Goal: Information Seeking & Learning: Learn about a topic

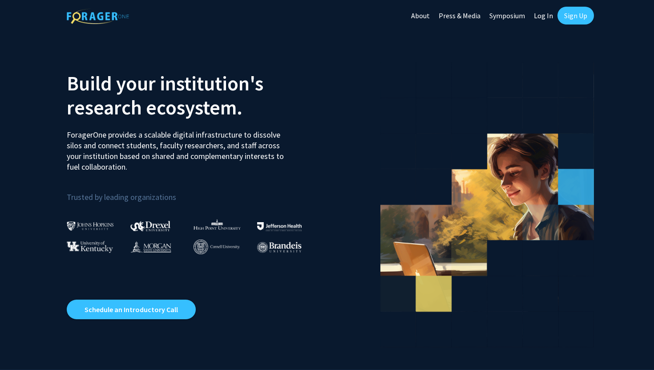
click at [574, 15] on link "Sign Up" at bounding box center [575, 16] width 36 height 18
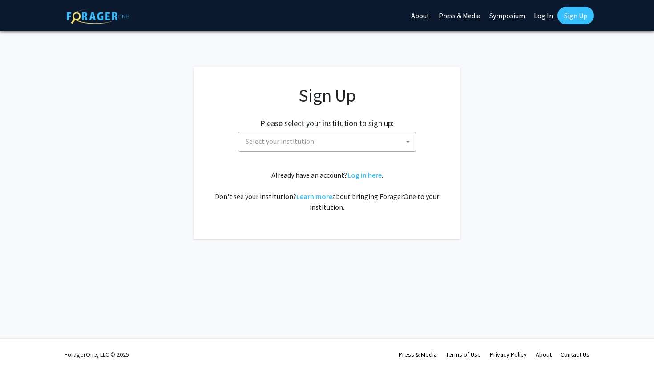
click at [350, 148] on span "Select your institution" at bounding box center [328, 141] width 173 height 18
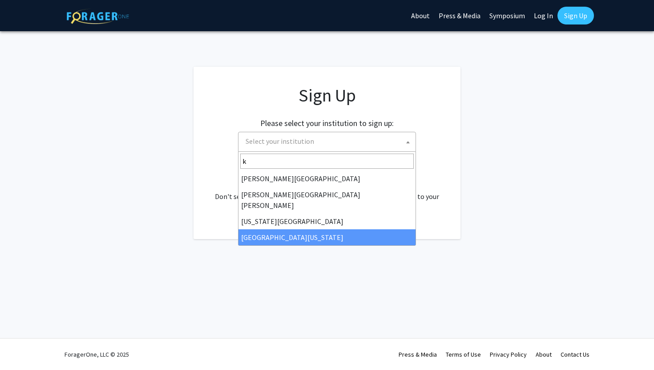
type input "k"
select select "13"
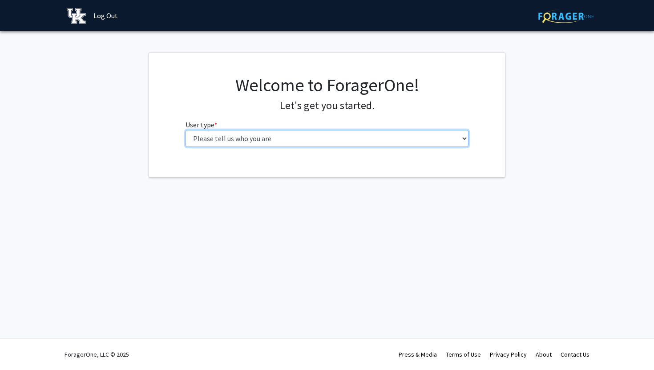
click at [306, 142] on select "Please tell us who you are Undergraduate Student Master's Student Doctoral Cand…" at bounding box center [326, 138] width 283 height 17
select select "1: undergrad"
click at [185, 130] on select "Please tell us who you are Undergraduate Student Master's Student Doctoral Cand…" at bounding box center [326, 138] width 283 height 17
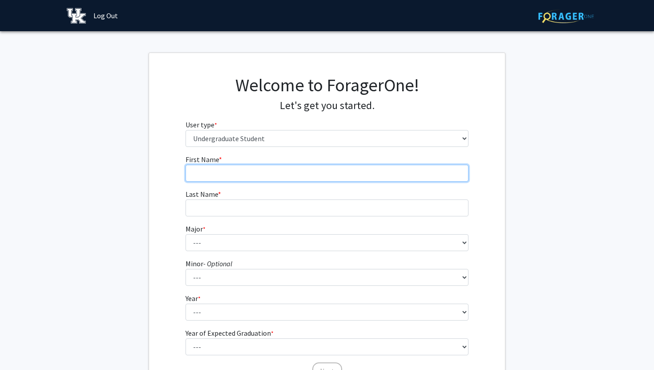
click at [418, 177] on input "First Name * required" at bounding box center [326, 173] width 283 height 17
type input "Madi"
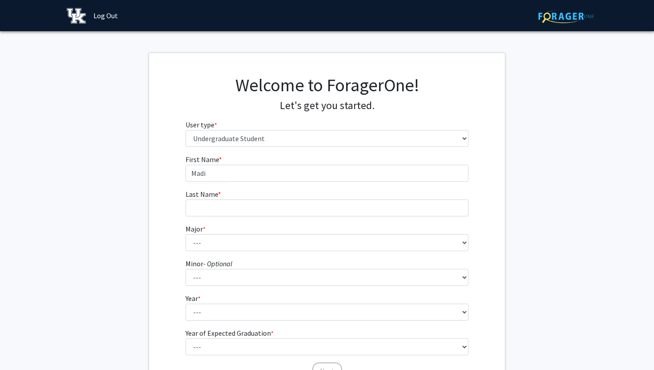
click at [397, 216] on form "First Name * required Madi Last Name * required Major * required --- Accounting…" at bounding box center [326, 262] width 283 height 217
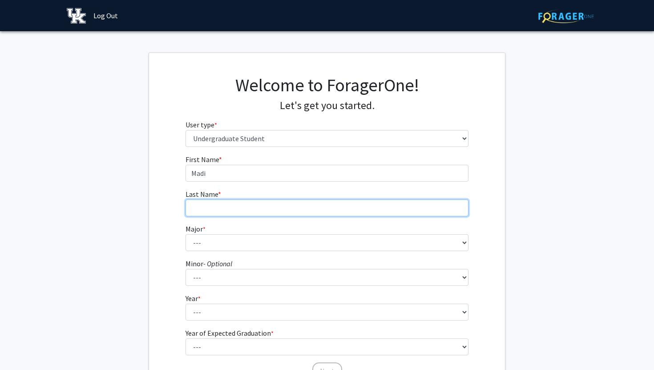
click at [392, 206] on input "Last Name * required" at bounding box center [326, 207] width 283 height 17
type input "Anders"
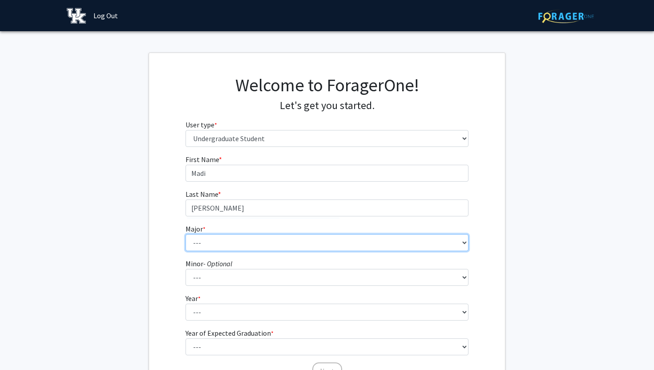
click at [266, 246] on select "--- Accounting Aerospace Engineering African American & Africana Studies Agricu…" at bounding box center [326, 242] width 283 height 17
click at [326, 242] on select "--- Accounting Aerospace Engineering African American & Africana Studies Agricu…" at bounding box center [326, 242] width 283 height 17
select select "64: 900"
click at [185, 234] on select "--- Accounting Aerospace Engineering African American & Africana Studies Agricu…" at bounding box center [326, 242] width 283 height 17
click at [290, 248] on select "--- Accounting Aerospace Engineering African American & Africana Studies Agricu…" at bounding box center [326, 242] width 283 height 17
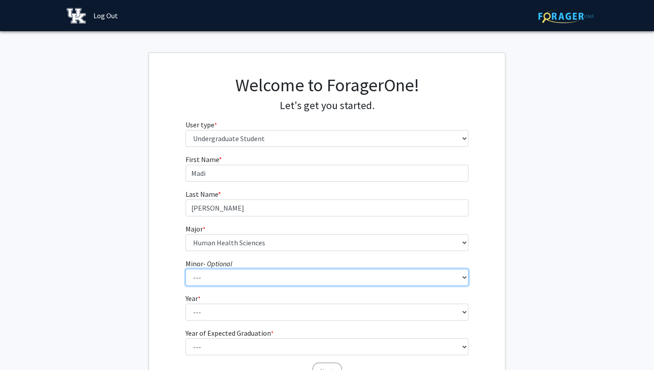
click at [233, 276] on select "--- African American & Africana Studies Agricultural Economics American Studies…" at bounding box center [326, 277] width 283 height 17
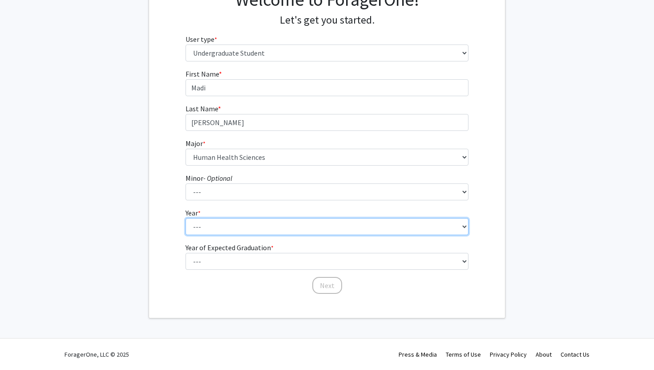
click at [256, 227] on select "--- First-year Sophomore Junior Senior Postbaccalaureate Certificate" at bounding box center [326, 226] width 283 height 17
select select "1: first-year"
click at [185, 218] on select "--- First-year Sophomore Junior Senior Postbaccalaureate Certificate" at bounding box center [326, 226] width 283 height 17
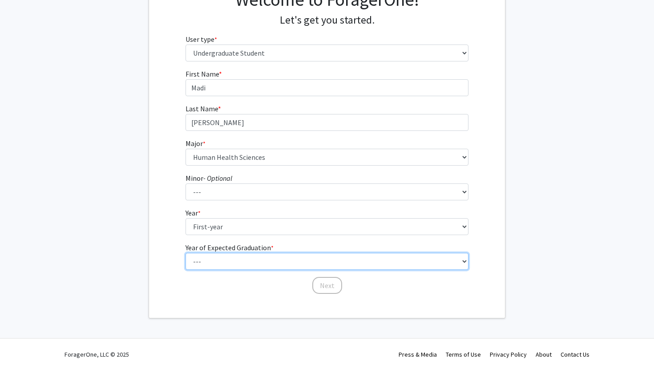
click at [239, 260] on select "--- 2025 2026 2027 2028 2029 2030 2031 2032 2033 2034" at bounding box center [326, 261] width 283 height 17
select select "5: 2029"
click at [185, 253] on select "--- 2025 2026 2027 2028 2029 2030 2031 2032 2033 2034" at bounding box center [326, 261] width 283 height 17
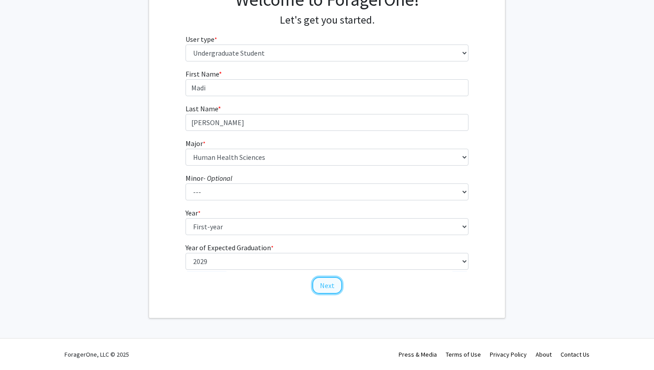
click at [327, 283] on button "Next" at bounding box center [327, 285] width 30 height 17
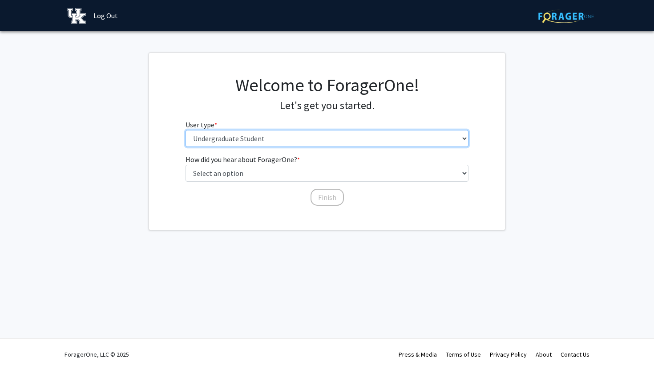
click at [276, 133] on select "Please tell us who you are Undergraduate Student Master's Student Doctoral Cand…" at bounding box center [326, 138] width 283 height 17
click at [185, 130] on select "Please tell us who you are Undergraduate Student Master's Student Doctoral Cand…" at bounding box center [326, 138] width 283 height 17
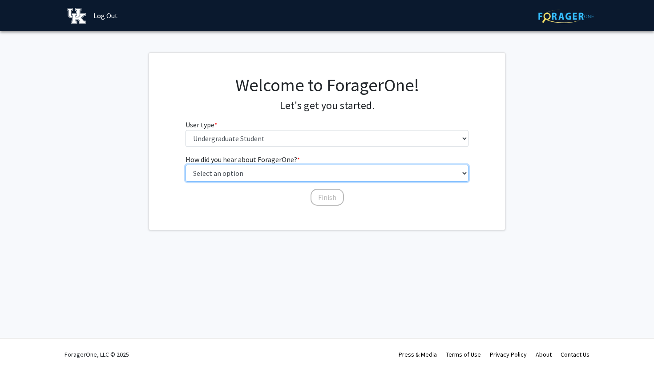
click at [283, 170] on select "Select an option Peer/student recommendation Faculty/staff recommendation Unive…" at bounding box center [326, 173] width 283 height 17
select select "2: faculty_recommendation"
click at [185, 165] on select "Select an option Peer/student recommendation Faculty/staff recommendation Unive…" at bounding box center [326, 173] width 283 height 17
click at [298, 176] on select "Select an option Peer/student recommendation Faculty/staff recommendation Unive…" at bounding box center [326, 173] width 283 height 17
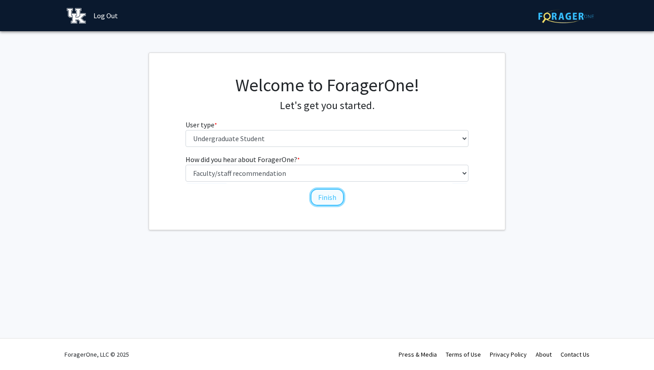
click at [327, 201] on button "Finish" at bounding box center [326, 197] width 33 height 17
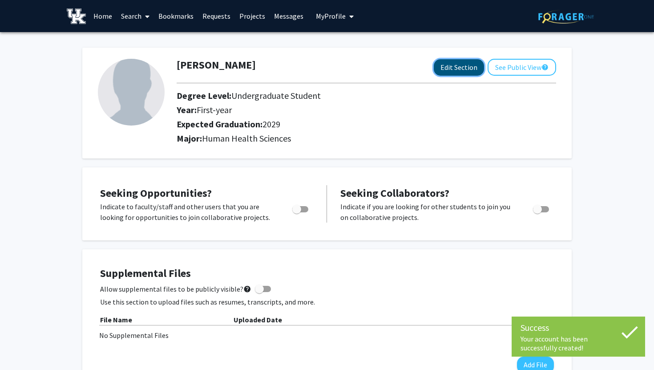
click at [447, 60] on button "Edit Section" at bounding box center [459, 67] width 50 height 16
select select "first-year"
select select "2029"
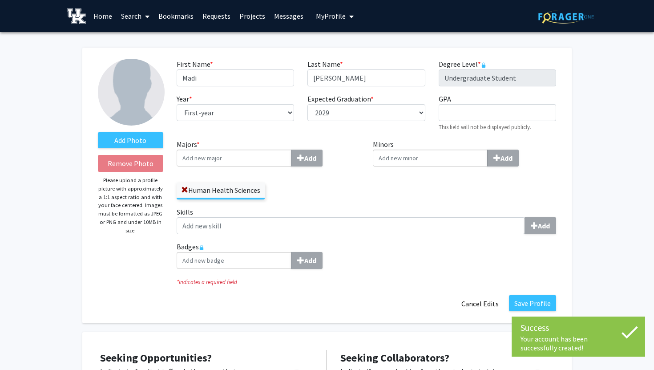
click at [247, 163] on input "Majors * Add" at bounding box center [234, 157] width 115 height 17
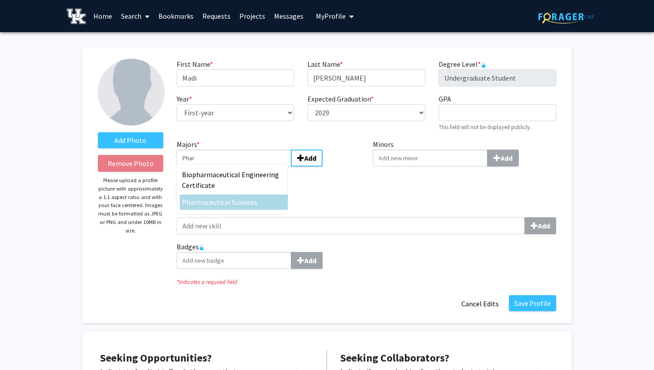
type input "Phar"
click at [220, 204] on span "maceutical Sciences" at bounding box center [227, 202] width 61 height 9
click at [220, 166] on input "Phar" at bounding box center [234, 157] width 115 height 17
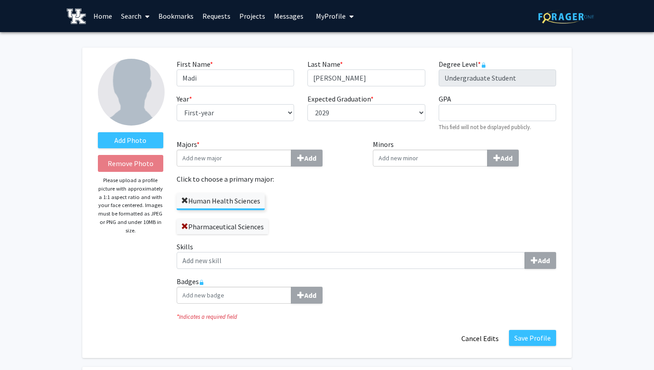
click at [182, 199] on span at bounding box center [184, 200] width 7 height 7
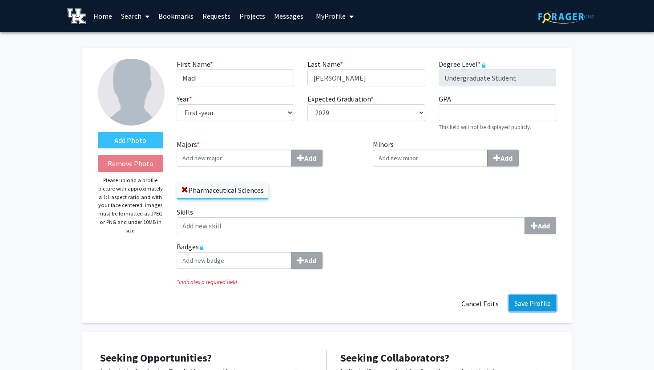
click at [535, 304] on button "Save Profile" at bounding box center [532, 303] width 47 height 16
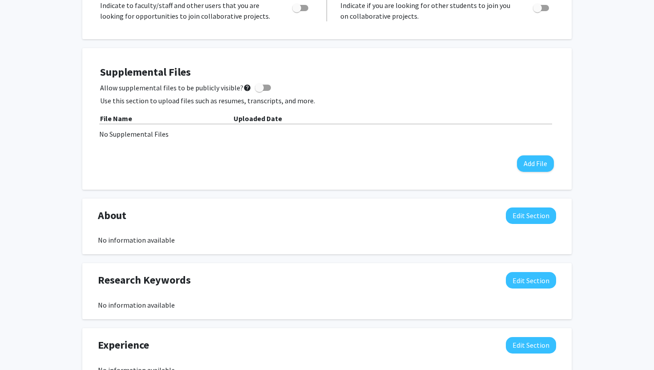
scroll to position [8, 0]
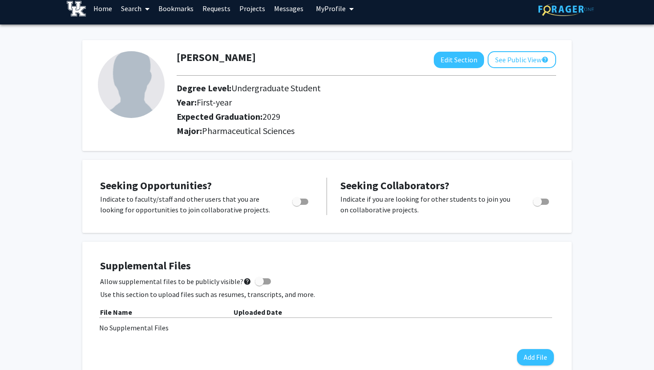
click at [130, 8] on link "Search" at bounding box center [135, 8] width 37 height 31
click at [151, 34] on span "Faculty/Staff" at bounding box center [149, 33] width 65 height 18
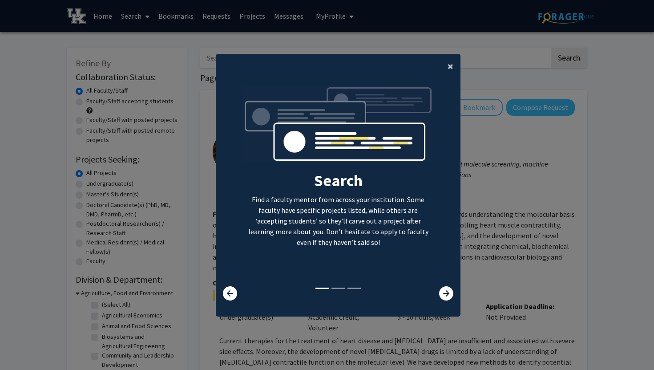
click at [448, 69] on span "×" at bounding box center [451, 66] width 6 height 14
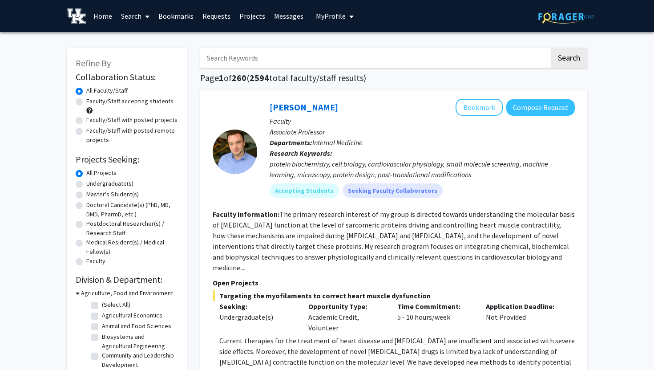
click at [364, 50] on input "Search Keywords" at bounding box center [374, 58] width 349 height 20
type input "pharmacy"
click at [551, 48] on button "Search" at bounding box center [569, 58] width 36 height 20
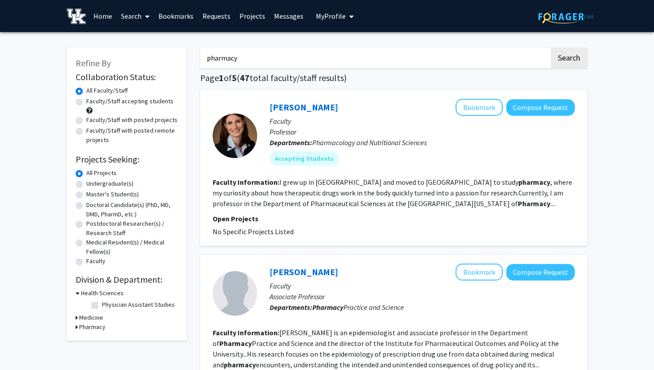
click at [334, 230] on fg-project-list "No Specific Projects Listed" at bounding box center [394, 231] width 362 height 11
click at [295, 108] on link "Anika Hartz" at bounding box center [304, 106] width 69 height 11
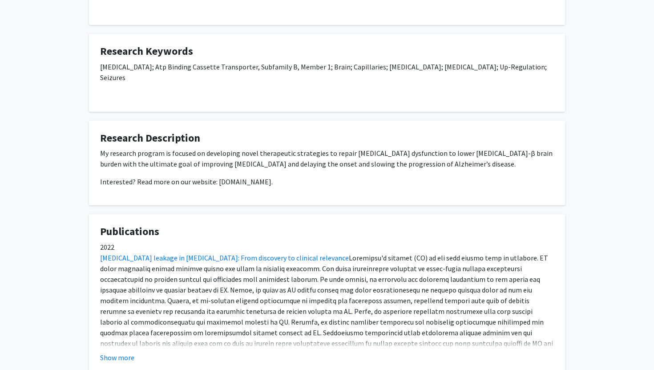
scroll to position [253, 0]
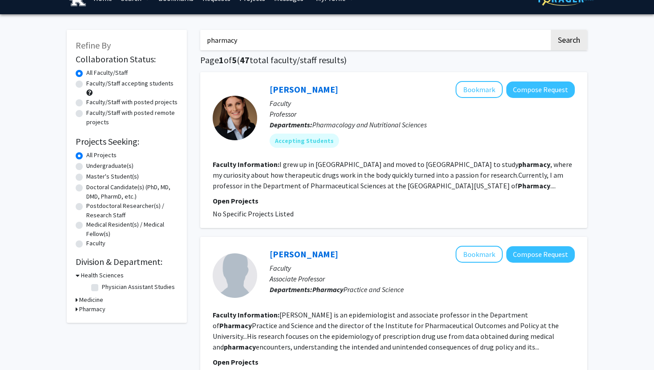
scroll to position [15, 0]
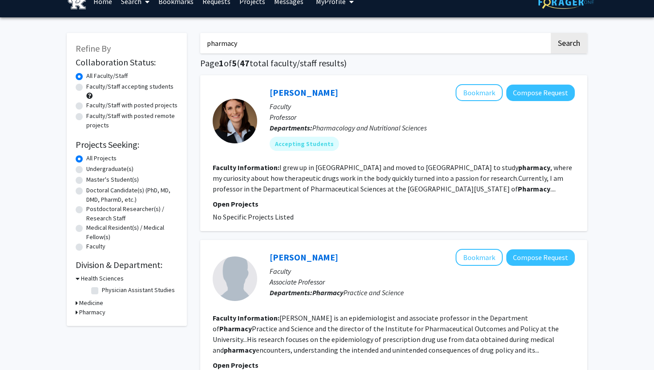
click at [267, 40] on input "pharmacy" at bounding box center [374, 43] width 349 height 20
type input "p"
type input "medicine"
click at [551, 33] on button "Search" at bounding box center [569, 43] width 36 height 20
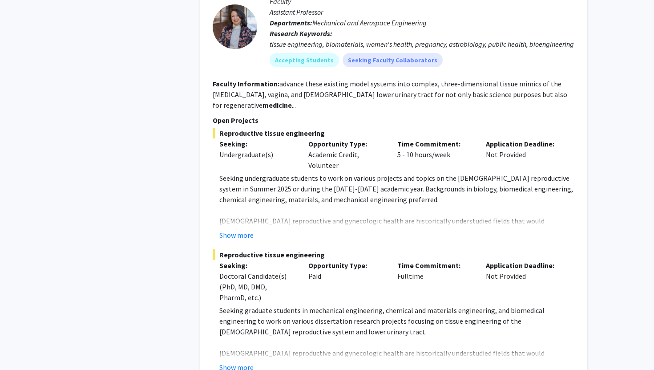
scroll to position [625, 0]
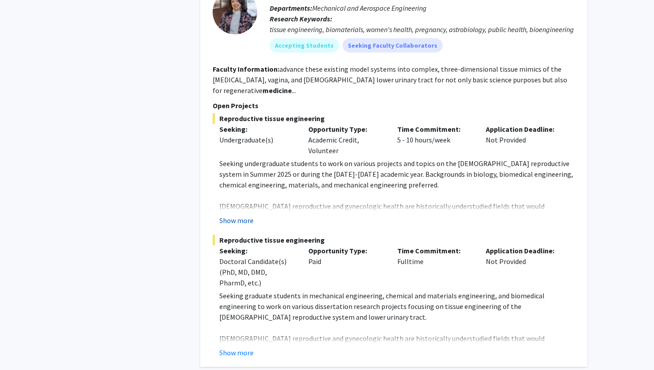
click at [238, 219] on button "Show more" at bounding box center [236, 220] width 34 height 11
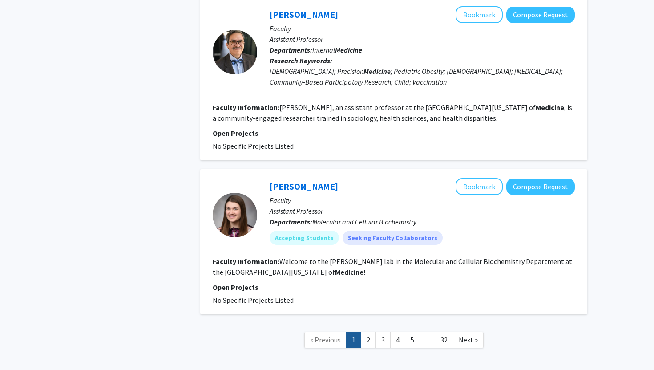
scroll to position [2122, 0]
click at [347, 178] on div "Elizabeth Frazee Bookmark Compose Request" at bounding box center [422, 186] width 305 height 17
click at [321, 181] on link "Elizabeth Frazee" at bounding box center [304, 186] width 69 height 11
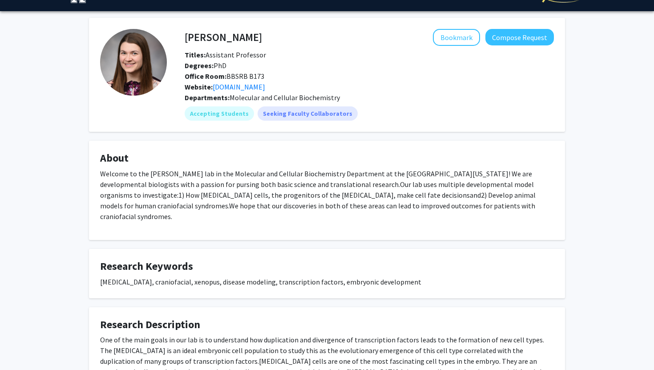
scroll to position [23, 0]
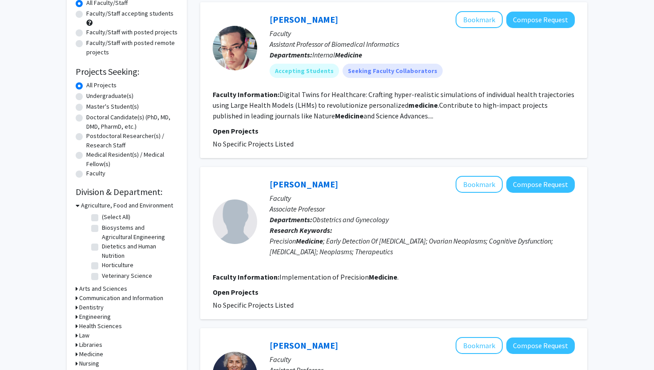
scroll to position [101, 0]
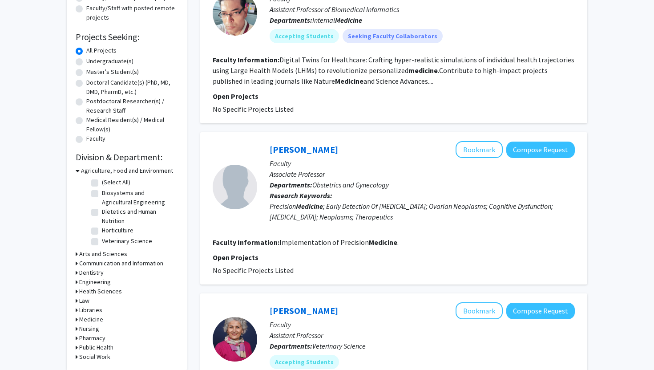
click at [91, 338] on h3 "Pharmacy" at bounding box center [92, 337] width 26 height 9
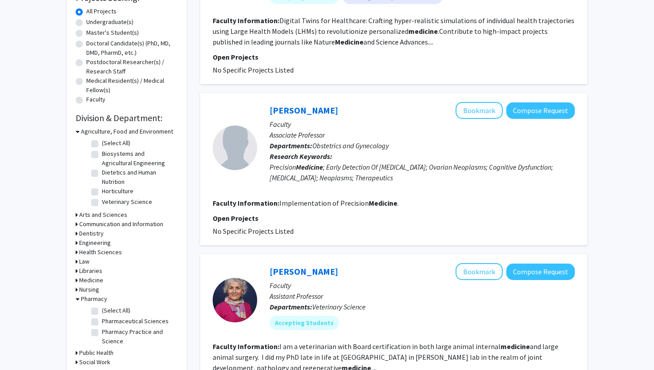
scroll to position [173, 0]
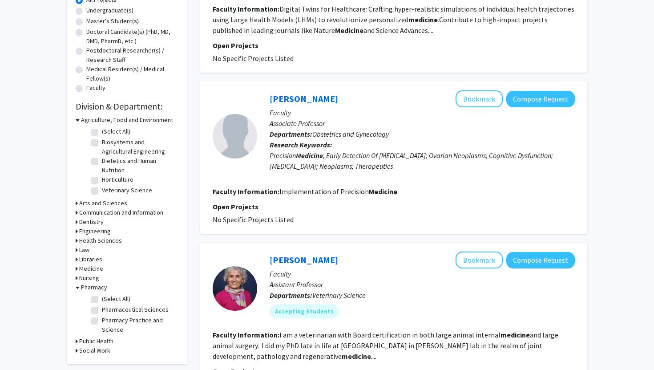
click at [93, 327] on fg-checkbox "Pharmacy Practice and Science Pharmacy Practice and Science" at bounding box center [133, 324] width 85 height 19
click at [102, 323] on label "Pharmacy Practice and Science" at bounding box center [139, 324] width 74 height 19
click at [102, 321] on input "Pharmacy Practice and Science" at bounding box center [105, 318] width 6 height 6
checkbox input "true"
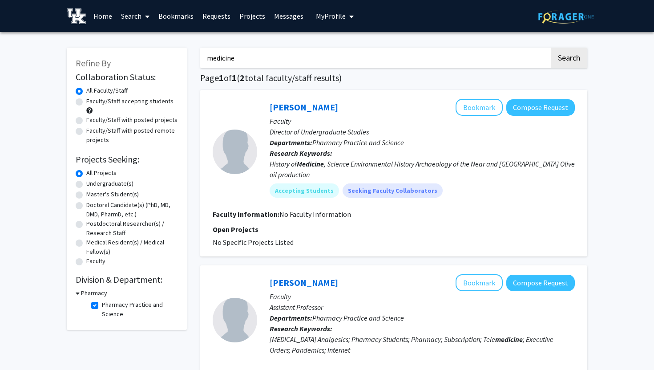
scroll to position [38, 0]
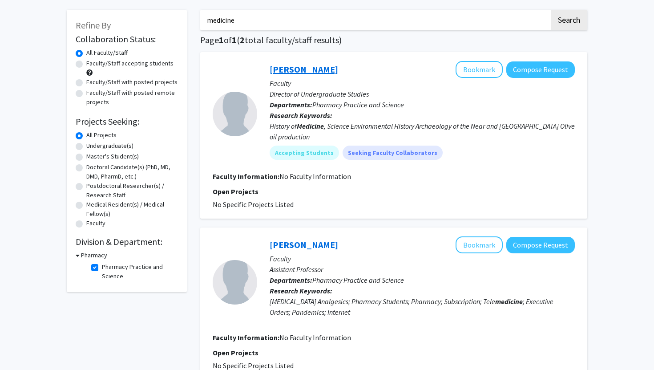
click at [279, 71] on link "Eric Welch" at bounding box center [304, 69] width 69 height 11
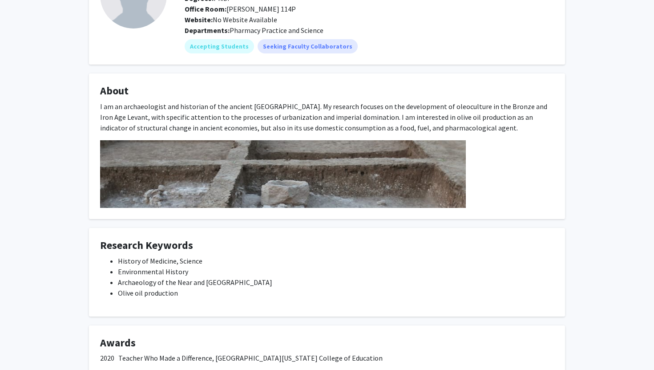
scroll to position [86, 0]
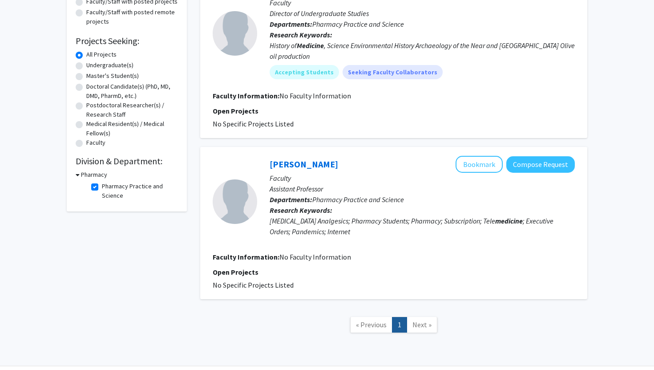
scroll to position [99, 0]
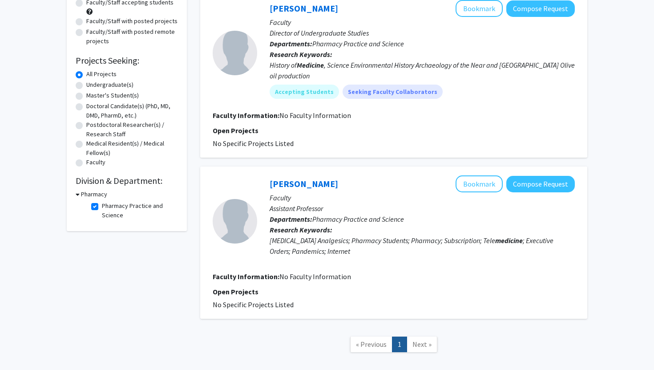
click at [102, 206] on label "Pharmacy Practice and Science" at bounding box center [139, 210] width 74 height 19
click at [102, 206] on input "Pharmacy Practice and Science" at bounding box center [105, 204] width 6 height 6
checkbox input "false"
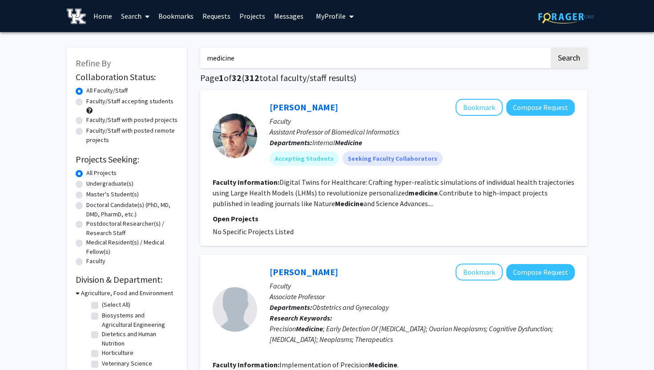
click at [246, 61] on input "medicine" at bounding box center [374, 58] width 349 height 20
type input "m"
click at [551, 48] on button "Search" at bounding box center [569, 58] width 36 height 20
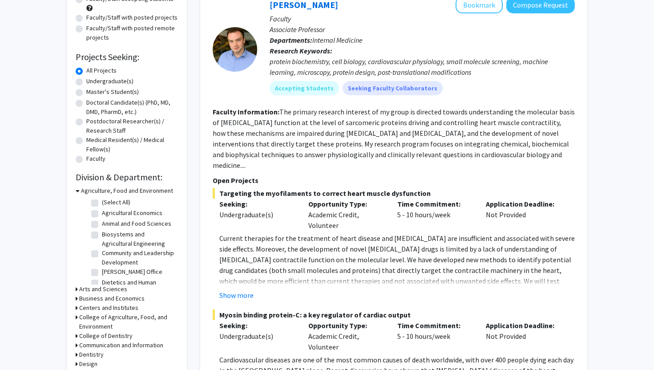
scroll to position [108, 0]
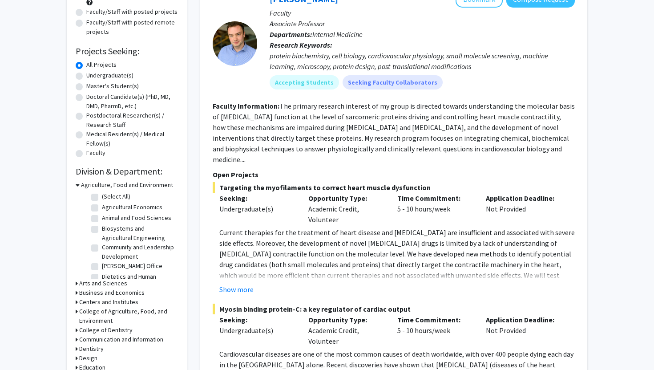
click at [86, 78] on label "Undergraduate(s)" at bounding box center [109, 75] width 47 height 9
click at [86, 77] on input "Undergraduate(s)" at bounding box center [89, 74] width 6 height 6
radio input "true"
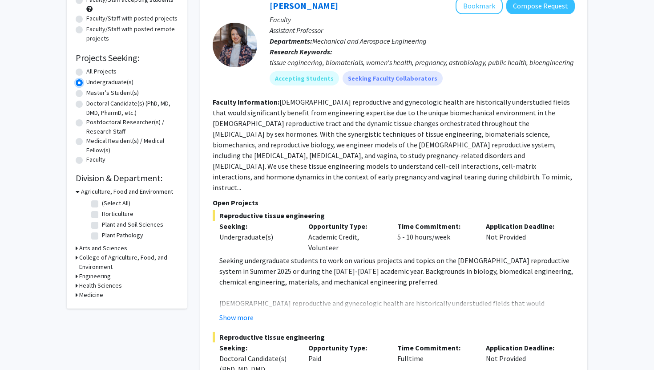
scroll to position [102, 0]
click at [97, 293] on h3 "Medicine" at bounding box center [91, 293] width 24 height 9
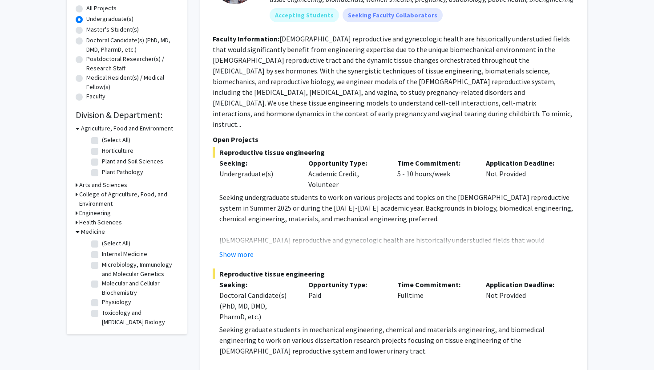
scroll to position [4, 0]
click at [102, 239] on label "(Select All)" at bounding box center [116, 239] width 28 height 9
click at [102, 239] on input "(Select All)" at bounding box center [105, 238] width 6 height 6
checkbox input "true"
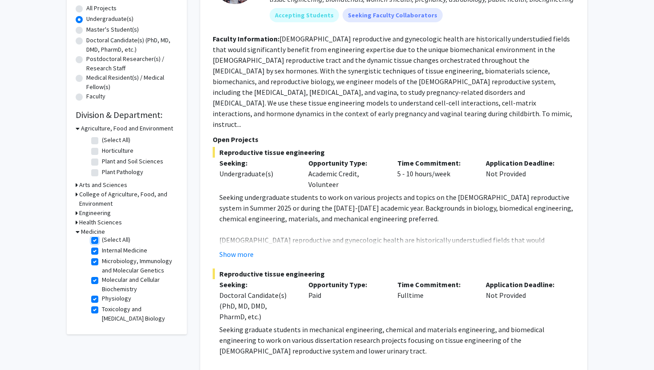
checkbox input "true"
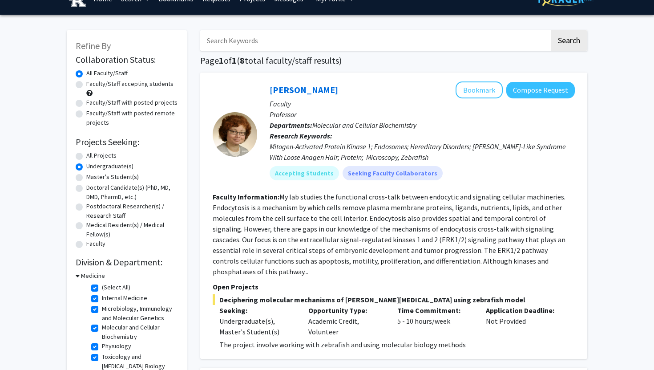
scroll to position [18, 0]
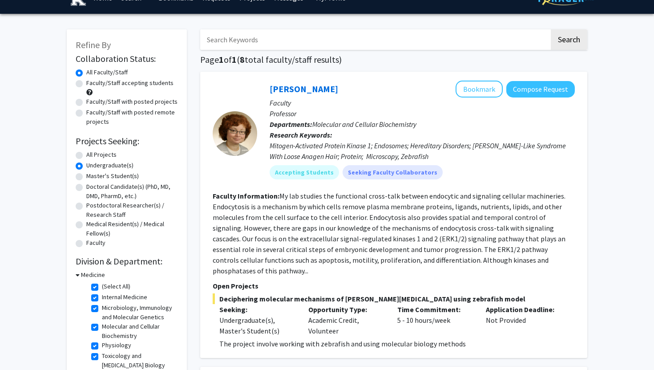
click at [89, 278] on h3 "Medicine" at bounding box center [93, 274] width 24 height 9
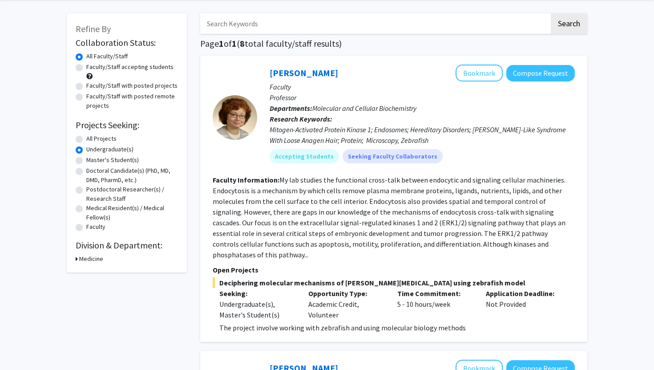
scroll to position [35, 0]
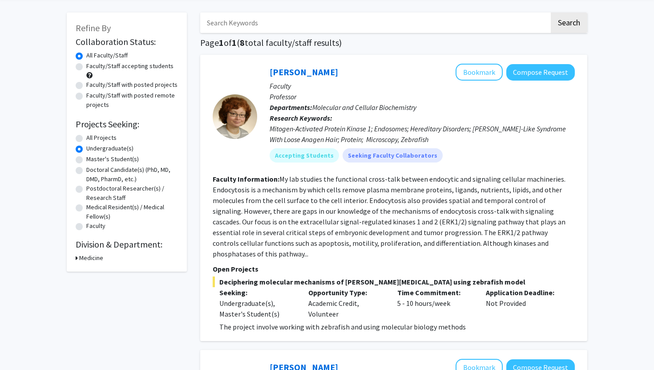
click at [90, 257] on h3 "Medicine" at bounding box center [91, 257] width 24 height 9
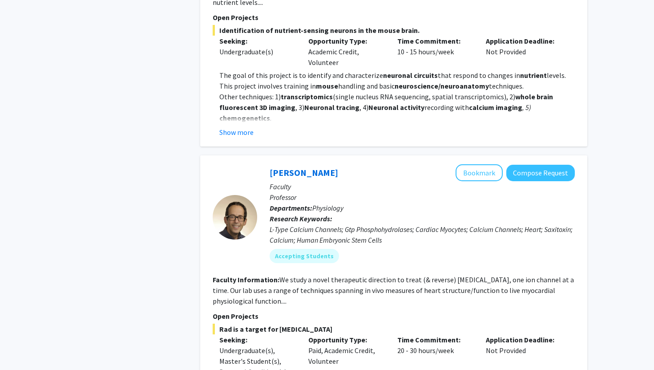
scroll to position [2412, 0]
